Goal: Information Seeking & Learning: Understand process/instructions

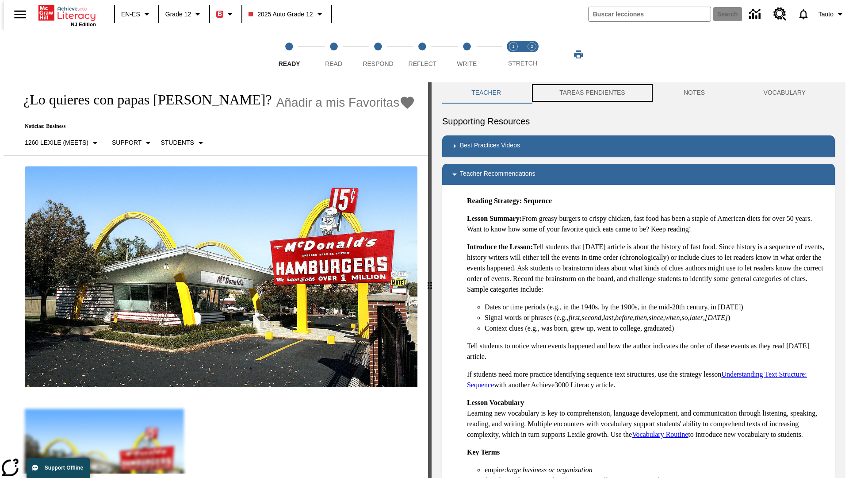
click at [586, 93] on button "TAREAS PENDIENTES" at bounding box center [592, 92] width 124 height 21
click at [591, 93] on button "TAREAS PENDIENTES" at bounding box center [592, 92] width 124 height 21
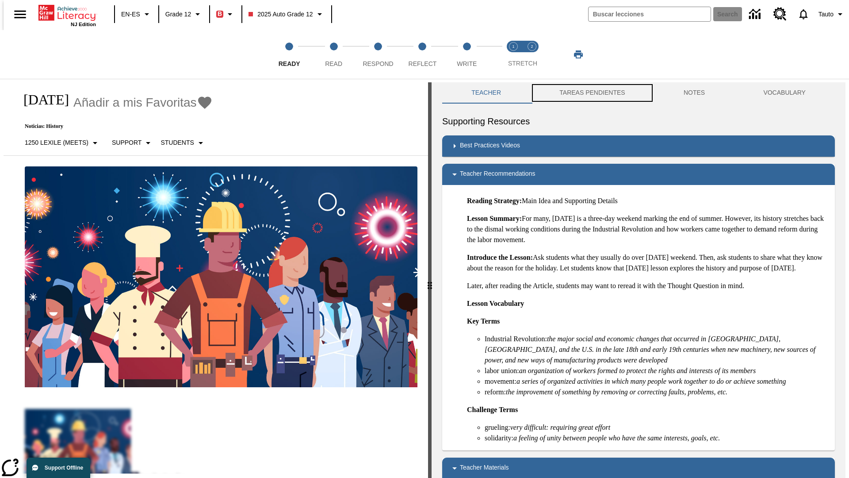
click at [591, 93] on button "TAREAS PENDIENTES" at bounding box center [592, 92] width 124 height 21
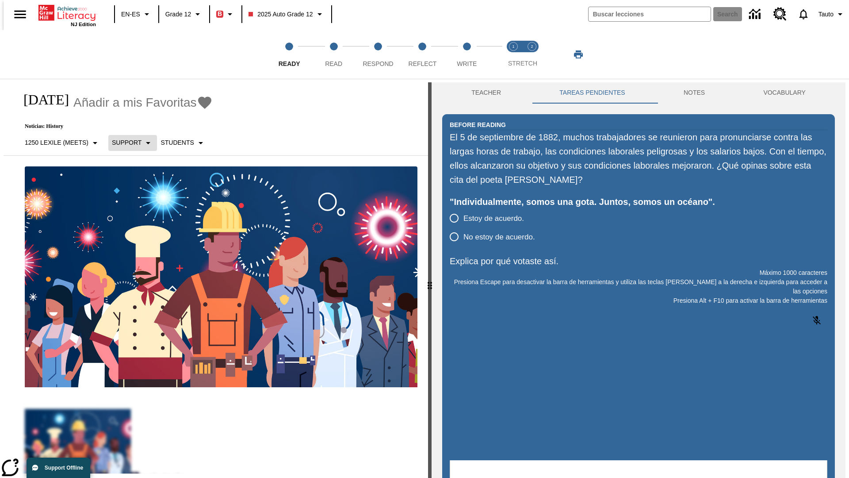
click at [128, 142] on p "Support" at bounding box center [127, 142] width 30 height 9
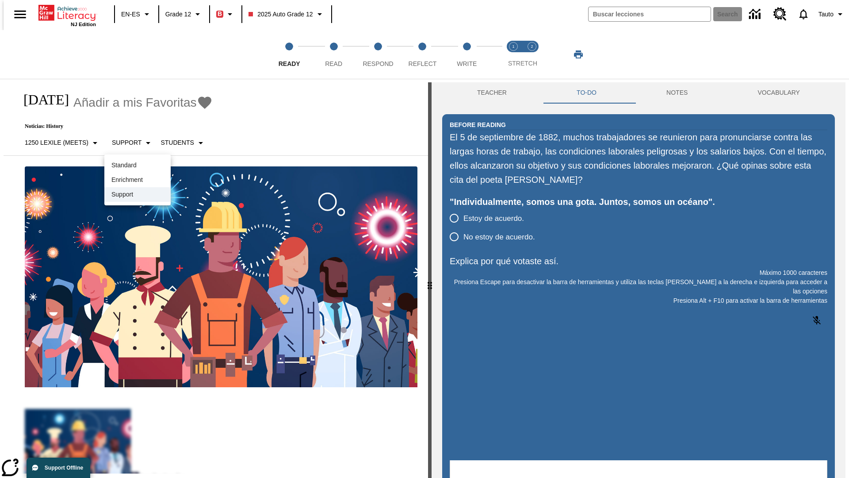
click at [138, 194] on p "Support" at bounding box center [137, 194] width 52 height 9
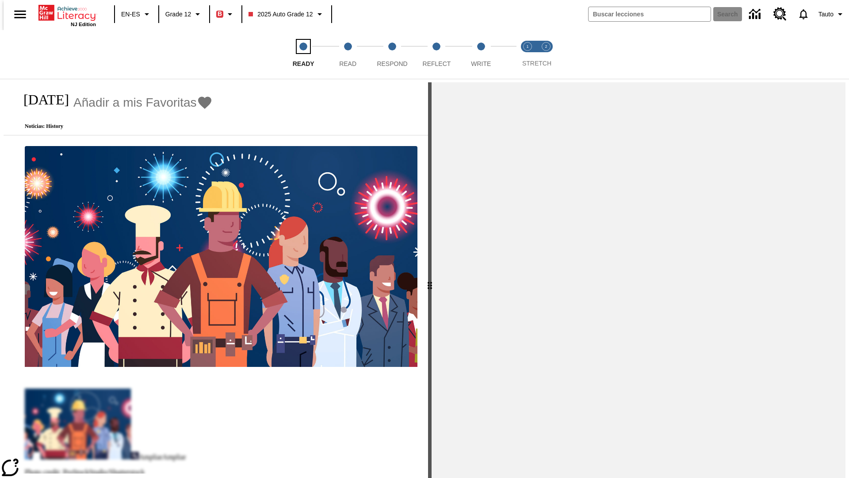
click at [293, 54] on span "Ready" at bounding box center [304, 60] width 22 height 16
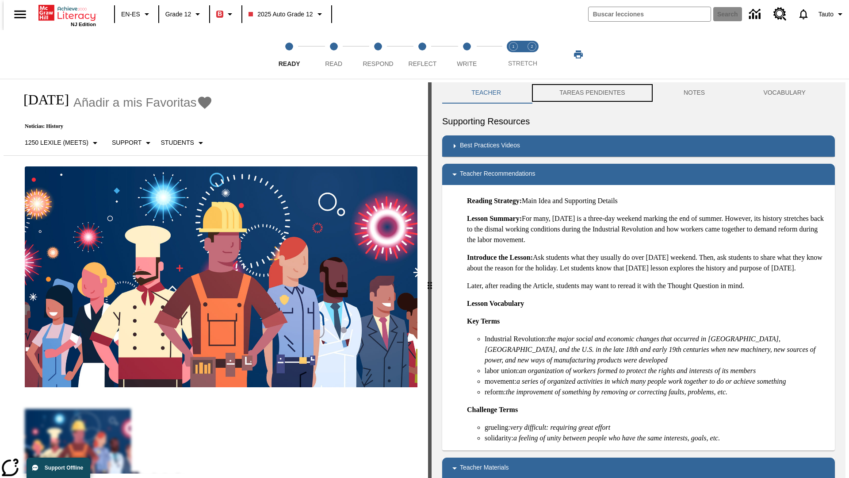
click at [586, 93] on button "TAREAS PENDIENTES" at bounding box center [592, 92] width 124 height 21
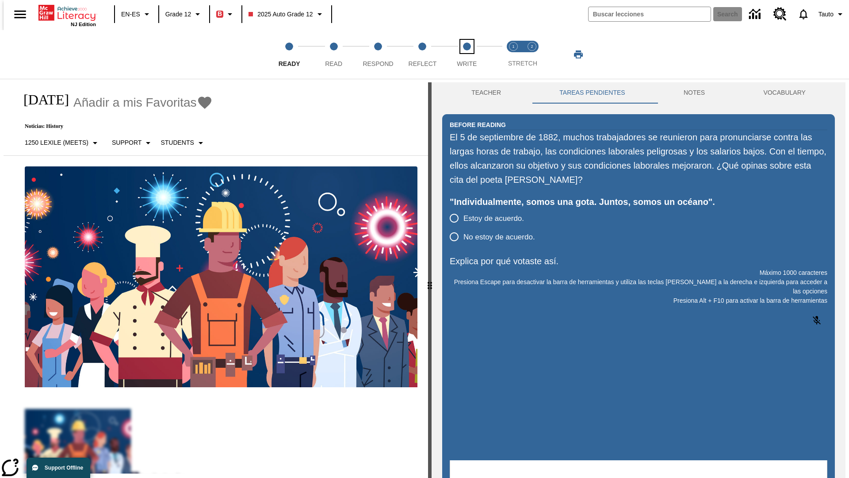
click at [467, 54] on span "Write" at bounding box center [467, 60] width 20 height 16
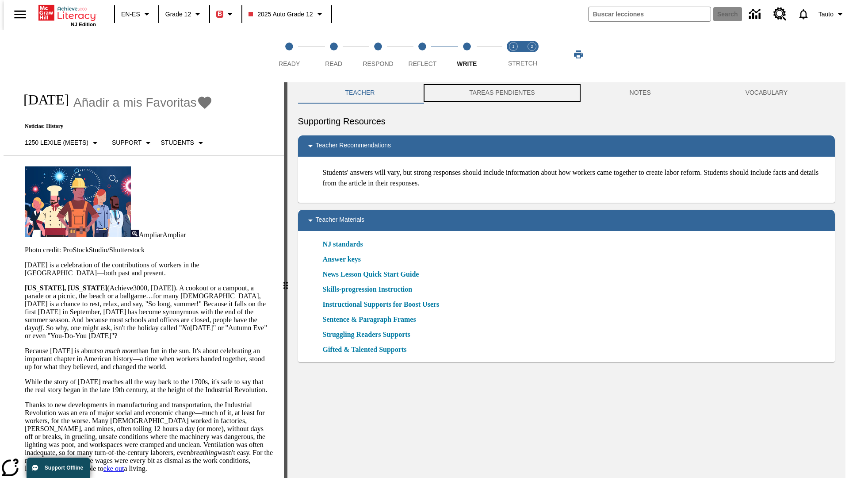
scroll to position [0, 0]
click at [496, 93] on button "TAREAS PENDIENTES" at bounding box center [502, 92] width 160 height 21
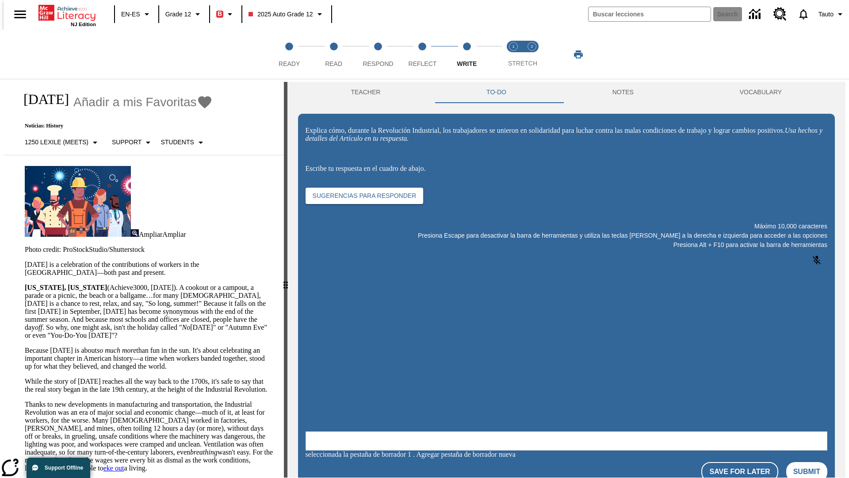
scroll to position [0, 0]
